Goal: Task Accomplishment & Management: Complete application form

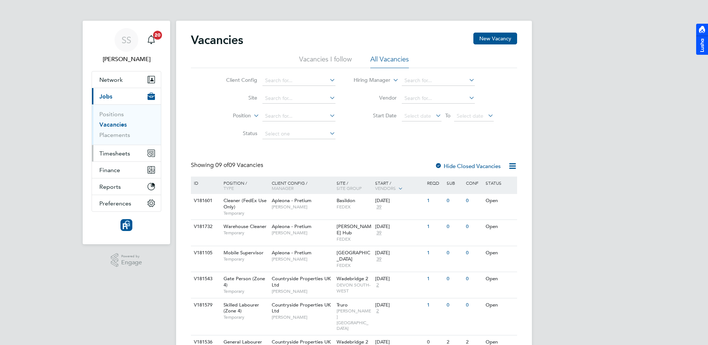
click at [114, 153] on span "Timesheets" at bounding box center [114, 153] width 31 height 7
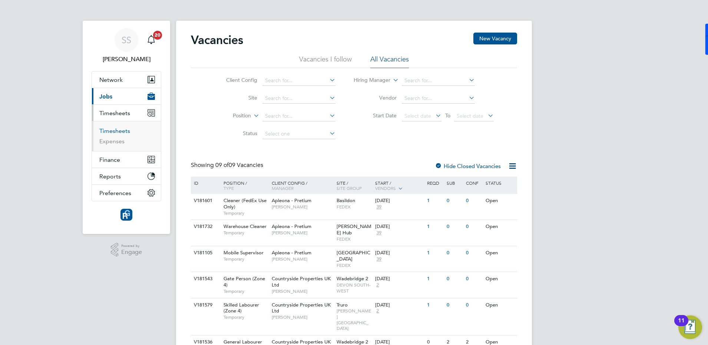
click at [117, 132] on link "Timesheets" at bounding box center [114, 130] width 31 height 7
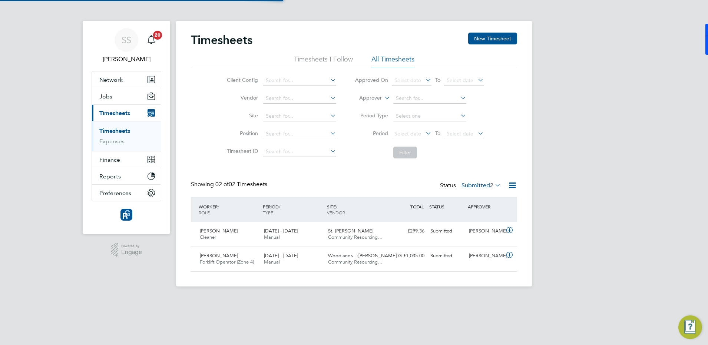
scroll to position [19, 64]
click at [500, 34] on button "New Timesheet" at bounding box center [492, 39] width 49 height 12
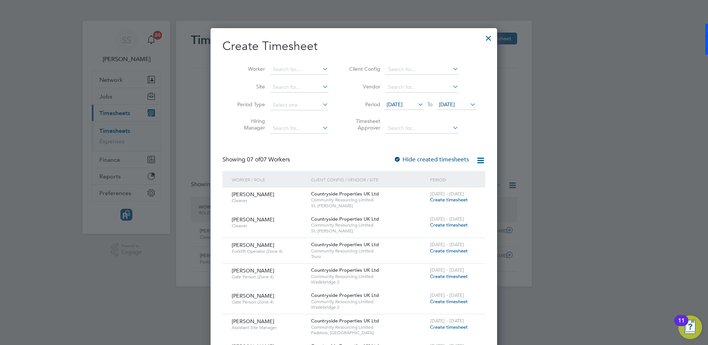
scroll to position [480, 286]
click at [402, 102] on span "[DATE]" at bounding box center [395, 104] width 16 height 7
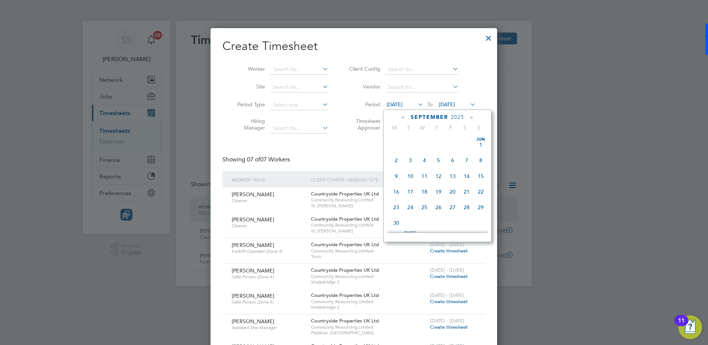
scroll to position [260, 0]
click at [397, 189] on span "22" at bounding box center [396, 182] width 14 height 14
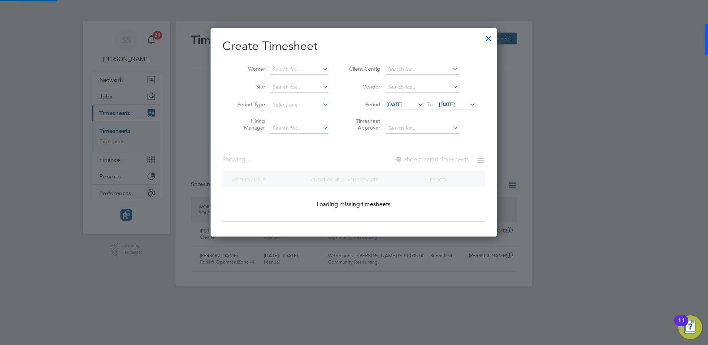
scroll to position [328, 286]
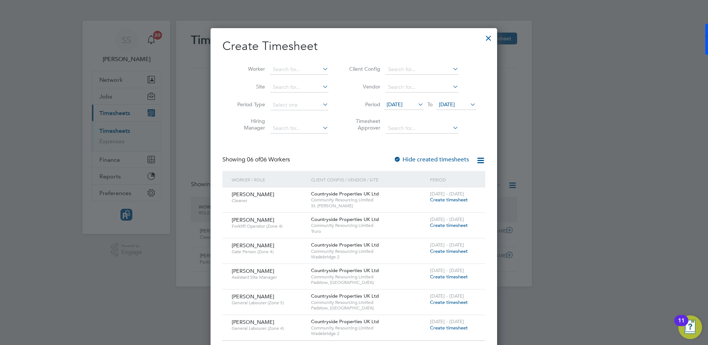
click at [449, 103] on span "[DATE]" at bounding box center [447, 104] width 16 height 7
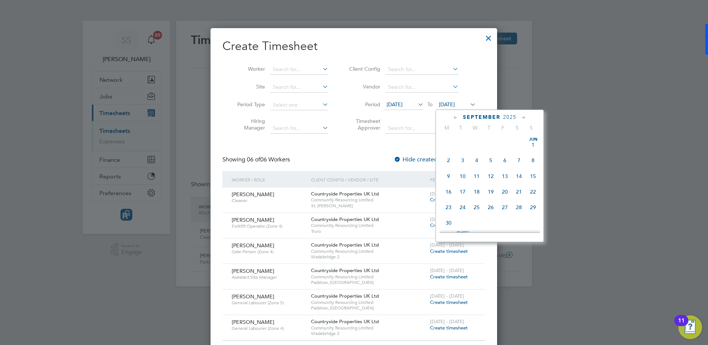
scroll to position [276, 0]
click at [533, 204] on span "5" at bounding box center [533, 197] width 14 height 14
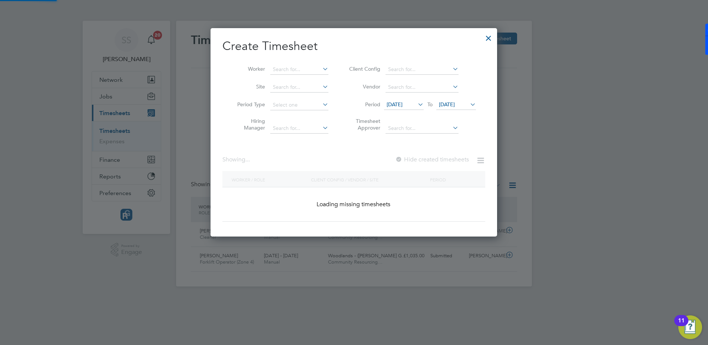
scroll to position [1045, 286]
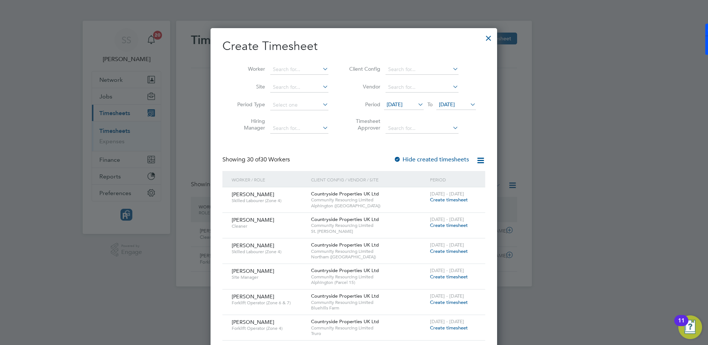
click at [402, 101] on span "[DATE]" at bounding box center [395, 104] width 16 height 7
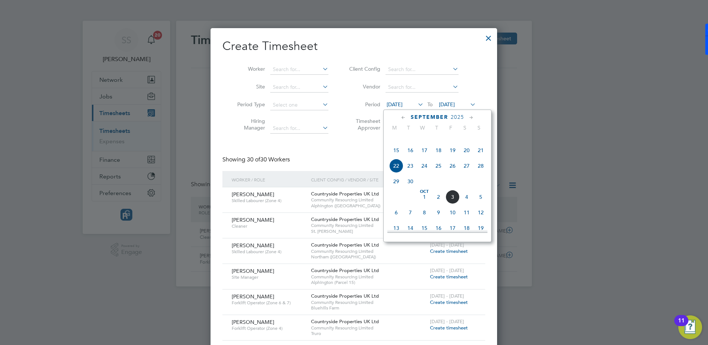
click at [395, 189] on span "29" at bounding box center [396, 182] width 14 height 14
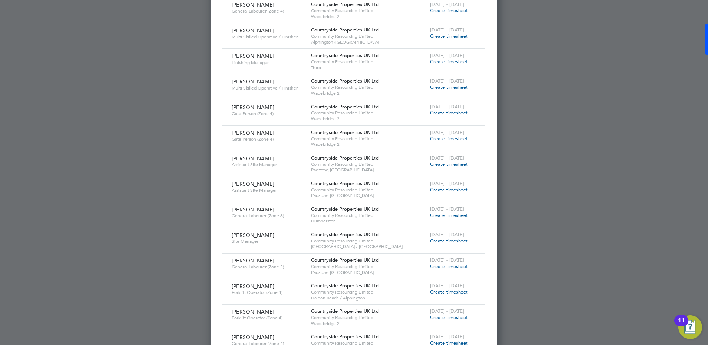
scroll to position [417, 0]
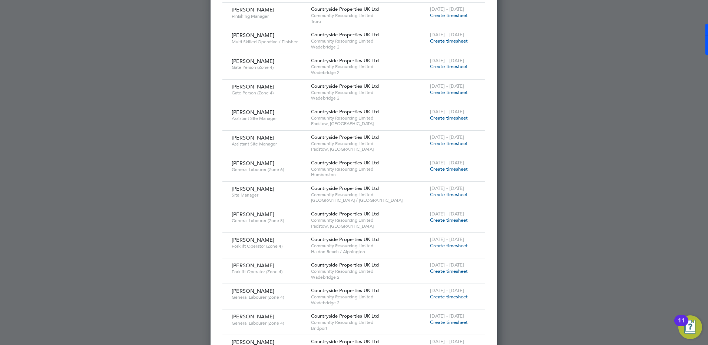
click at [442, 142] on span "Create timesheet" at bounding box center [449, 143] width 38 height 6
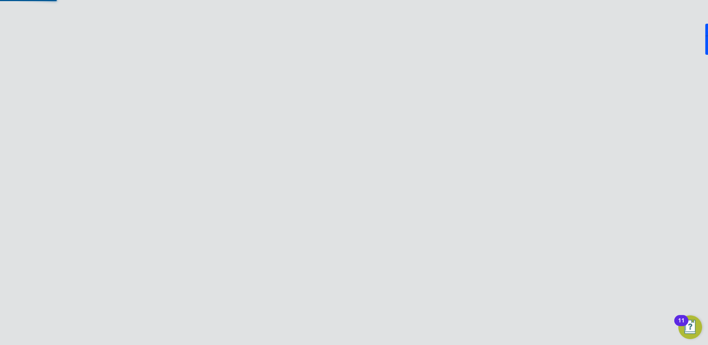
scroll to position [281, 0]
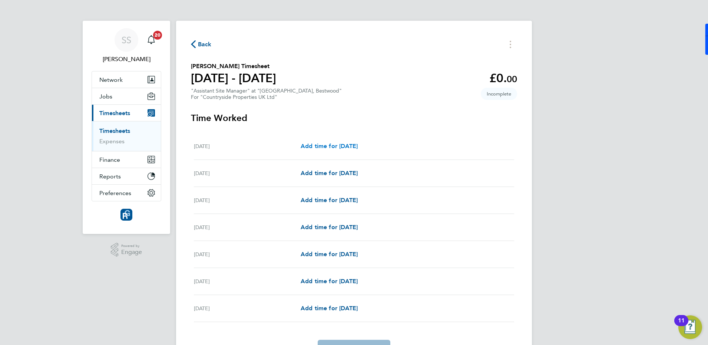
click at [358, 143] on span "Add time for [DATE]" at bounding box center [329, 146] width 57 height 7
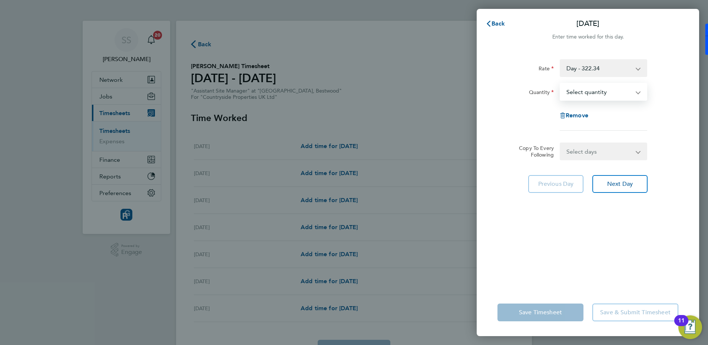
click at [606, 93] on select "Select quantity 0.5 1" at bounding box center [598, 92] width 77 height 16
select select "1"
click at [560, 84] on select "Select quantity 0.5 1" at bounding box center [598, 92] width 77 height 16
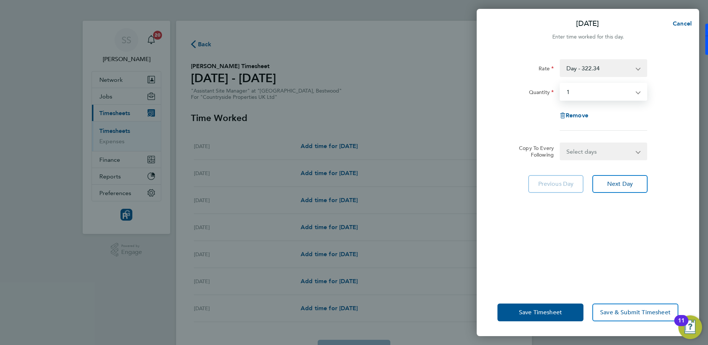
click at [593, 149] on select "Select days Day Weekday (Mon-Fri) Weekend (Sat-Sun) [DATE] [DATE] [DATE] [DATE]…" at bounding box center [599, 151] width 78 height 16
select select "WEEKDAY"
click at [560, 143] on select "Select days Day Weekday (Mon-Fri) Weekend (Sat-Sun) [DATE] [DATE] [DATE] [DATE]…" at bounding box center [599, 151] width 78 height 16
select select "[DATE]"
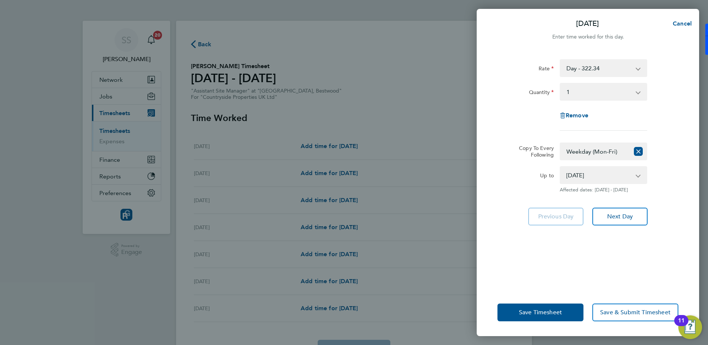
click at [578, 249] on div "Rate Day - 322.34 Quantity Select quantity 0.5 1 Remove Copy To Every Following…" at bounding box center [588, 169] width 222 height 239
click at [612, 177] on select "[DATE] [DATE] [DATE] [DATE] [DATE] [DATE]" at bounding box center [598, 175] width 77 height 16
click at [673, 160] on app-copy-timesheet-lines "Copy To Every Following Select days Day Weekday (Mon-Fri) Weekend (Sat-Sun) [DA…" at bounding box center [587, 168] width 181 height 50
click at [540, 317] on button "Save Timesheet" at bounding box center [540, 313] width 86 height 18
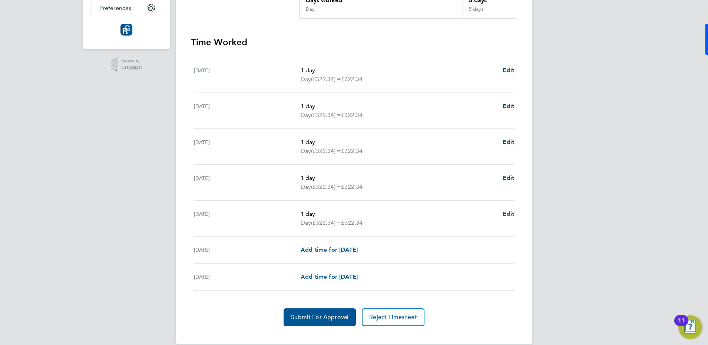
scroll to position [197, 0]
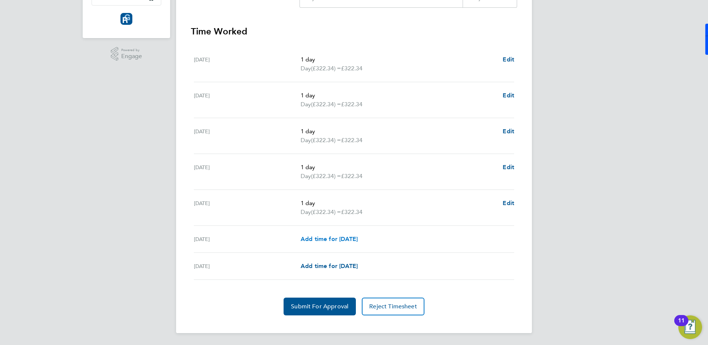
click at [328, 241] on span "Add time for [DATE]" at bounding box center [329, 239] width 57 height 7
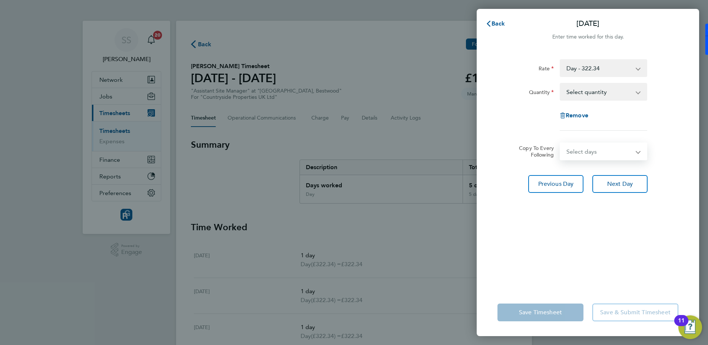
drag, startPoint x: 597, startPoint y: 146, endPoint x: 599, endPoint y: 130, distance: 16.7
click at [597, 146] on select "Select days [DATE]" at bounding box center [599, 151] width 78 height 16
click at [591, 87] on select "Select quantity 0.5 1" at bounding box center [598, 92] width 77 height 16
select select "1"
click at [560, 84] on select "Select quantity 0.5 1" at bounding box center [598, 92] width 77 height 16
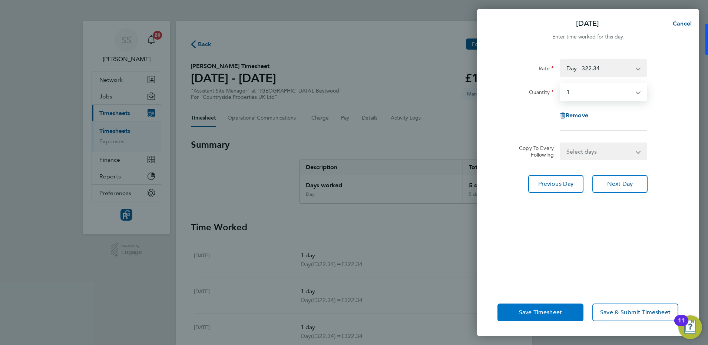
click at [553, 318] on button "Save Timesheet" at bounding box center [540, 313] width 86 height 18
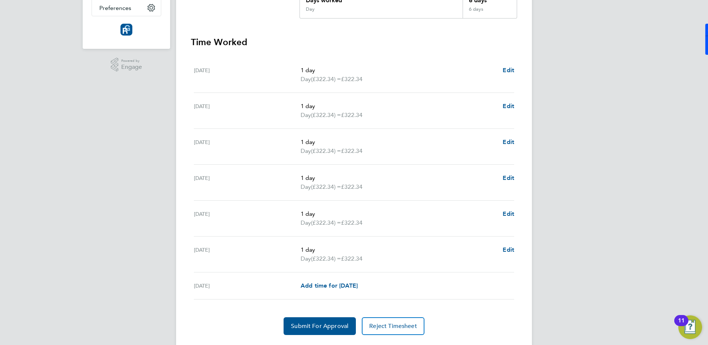
scroll to position [206, 0]
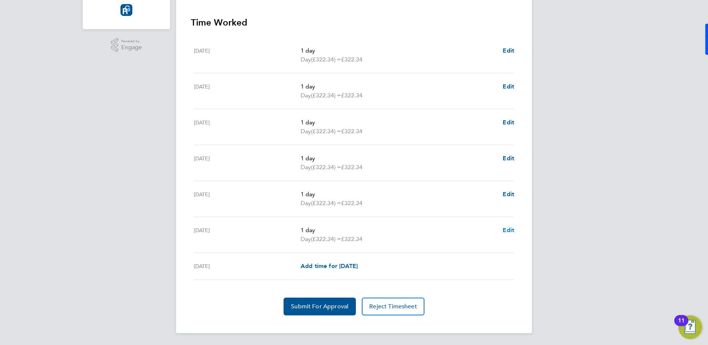
click at [510, 228] on span "Edit" at bounding box center [508, 230] width 11 height 7
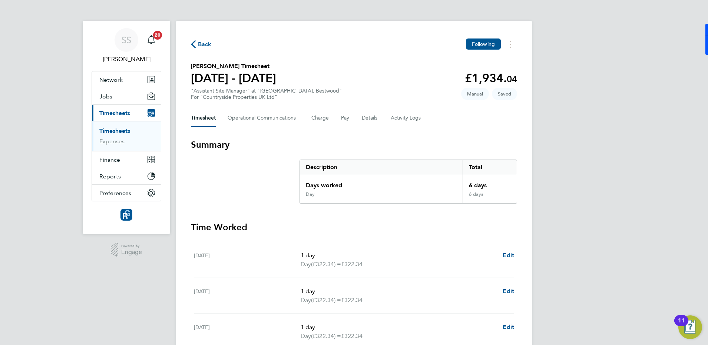
select select "1"
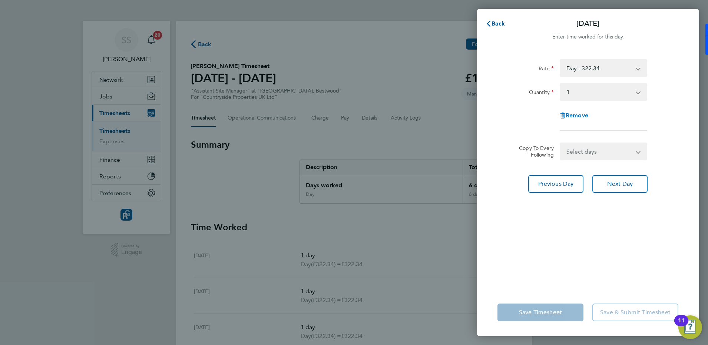
click at [581, 116] on span "Remove" at bounding box center [577, 115] width 23 height 7
select select "null"
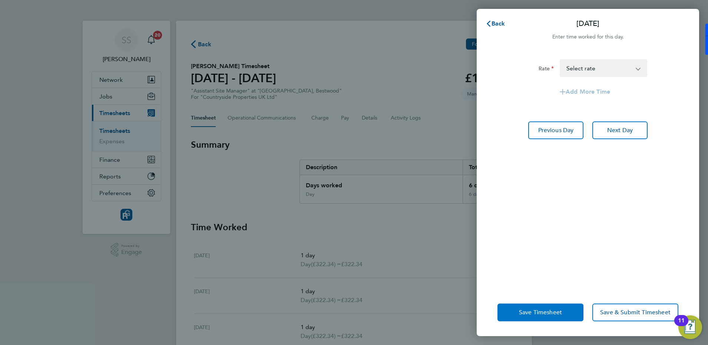
click at [550, 308] on button "Save Timesheet" at bounding box center [540, 313] width 86 height 18
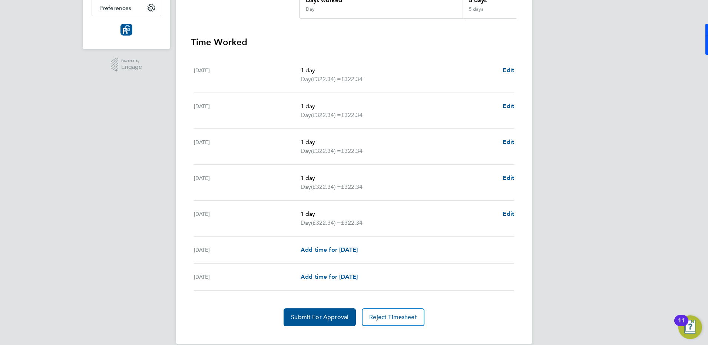
scroll to position [197, 0]
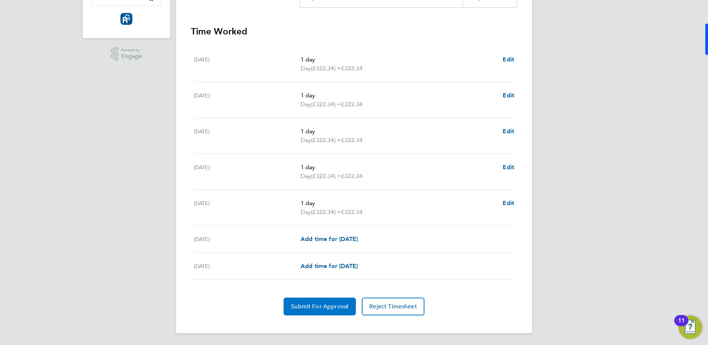
click at [326, 310] on button "Submit For Approval" at bounding box center [320, 307] width 72 height 18
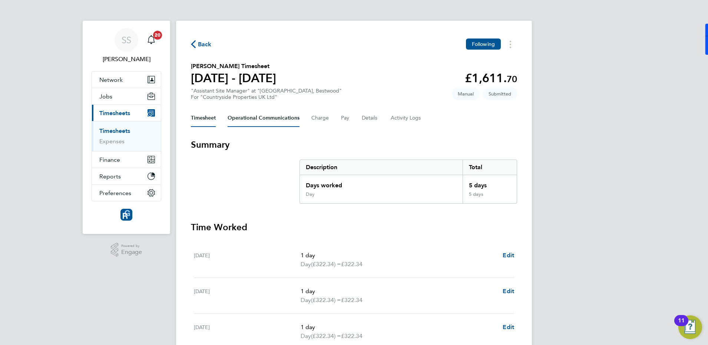
click at [261, 119] on Communications-tab "Operational Communications" at bounding box center [264, 118] width 72 height 18
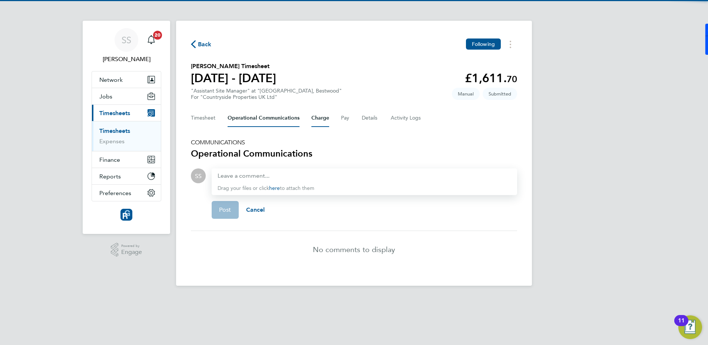
drag, startPoint x: 322, startPoint y: 116, endPoint x: 326, endPoint y: 116, distance: 4.4
click at [322, 117] on button "Charge" at bounding box center [320, 118] width 18 height 18
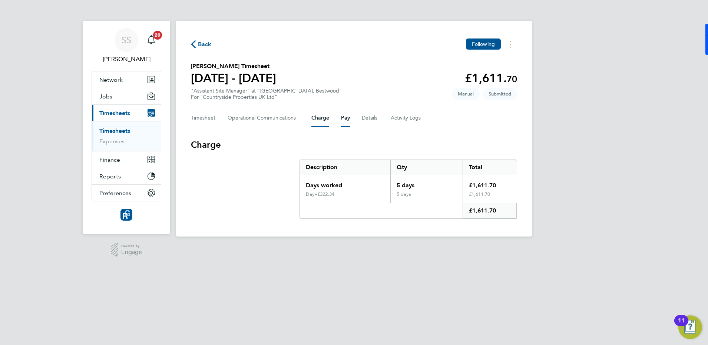
click at [341, 116] on button "Pay" at bounding box center [345, 118] width 9 height 18
click at [366, 117] on button "Details" at bounding box center [370, 118] width 17 height 18
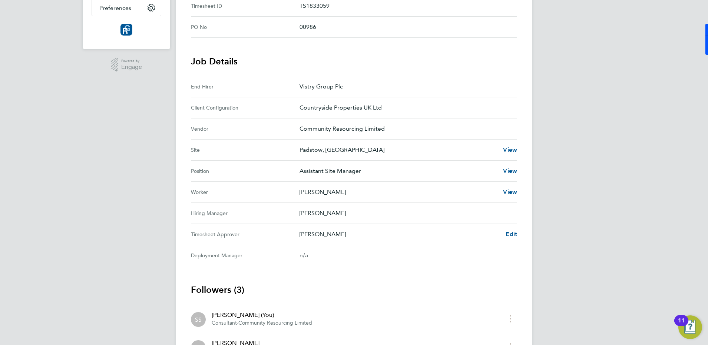
scroll to position [278, 0]
